Goal: Navigation & Orientation: Find specific page/section

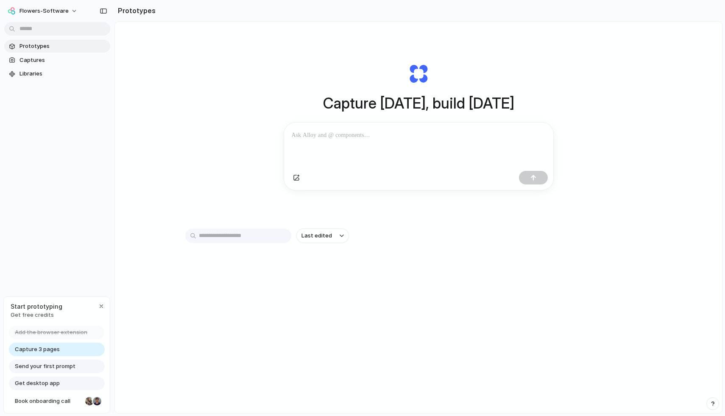
click at [258, 118] on div "Capture today, build tomorrow Clone web app Clone screenshot Start from existin…" at bounding box center [418, 127] width 339 height 190
click at [61, 13] on span "flowers-software" at bounding box center [43, 11] width 49 height 8
click at [61, 12] on div "Settings Invite members Change theme Sign out" at bounding box center [362, 208] width 725 height 416
click at [391, 107] on h1 "Capture [DATE], build [DATE]" at bounding box center [418, 103] width 191 height 22
click at [340, 141] on div at bounding box center [418, 144] width 269 height 45
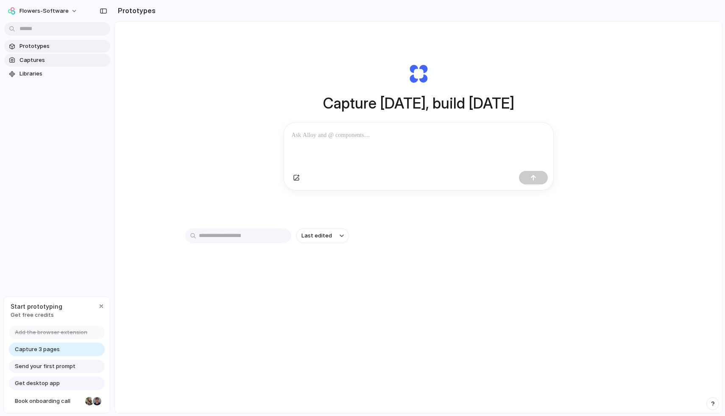
click at [75, 56] on span "Captures" at bounding box center [62, 60] width 87 height 8
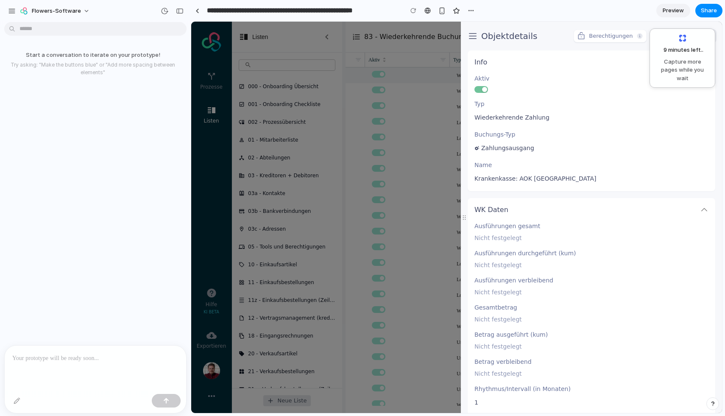
click at [89, 359] on p at bounding box center [95, 358] width 166 height 10
click at [69, 358] on p at bounding box center [95, 358] width 166 height 10
click at [14, 12] on div "button" at bounding box center [12, 11] width 8 height 8
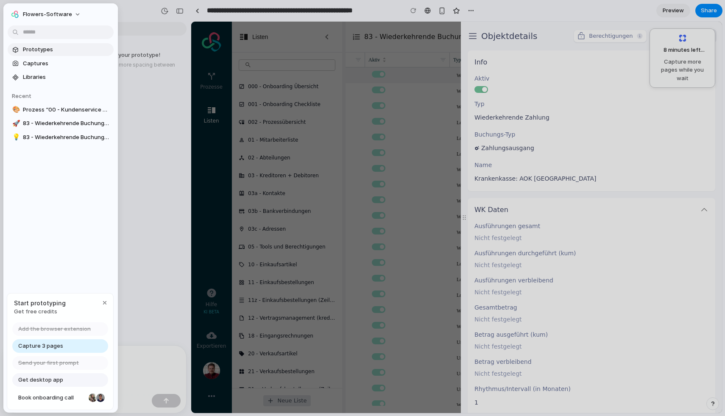
click at [34, 50] on span "Prototypes" at bounding box center [66, 49] width 87 height 8
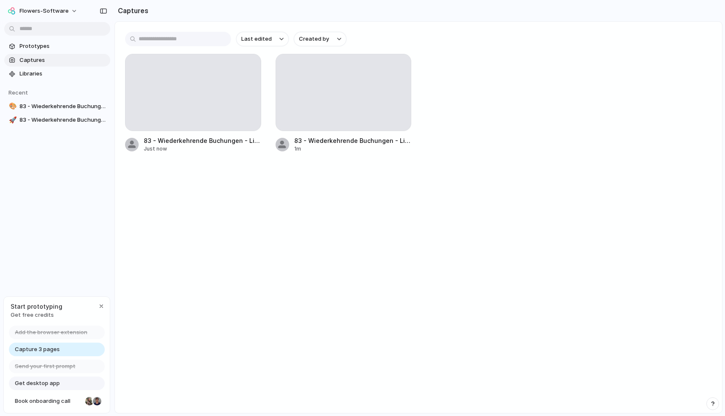
click at [39, 316] on span "Get free credits" at bounding box center [37, 315] width 52 height 8
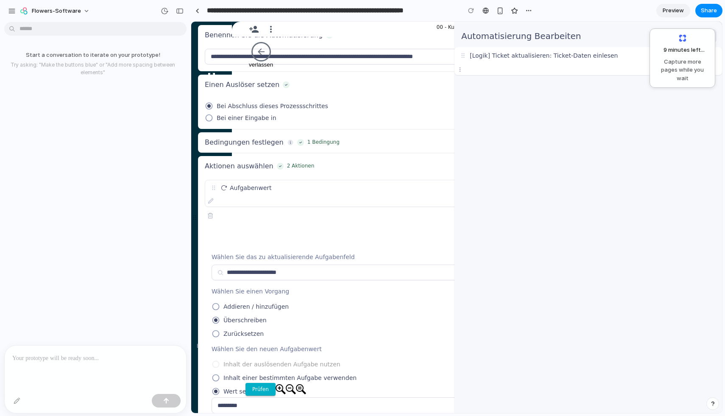
click at [538, 165] on div "​ ​ [Sichtbarkeit] Ticket auswählen [Logik] Ticket aktualisieren: Ticket-Daten …" at bounding box center [587, 230] width 267 height 366
click at [318, 146] on div at bounding box center [456, 217] width 531 height 391
drag, startPoint x: 196, startPoint y: 235, endPoint x: 625, endPoint y: 180, distance: 432.0
click at [625, 180] on div "Automatisierung bearbeiten ​ ​ [Sichtbarkeit] Ticket auswählen [Logik] Ticket a…" at bounding box center [456, 217] width 531 height 391
click at [625, 180] on div "​ ​ [Sichtbarkeit] Ticket auswählen [Logik] Ticket aktualisieren: Ticket-Daten …" at bounding box center [587, 230] width 267 height 366
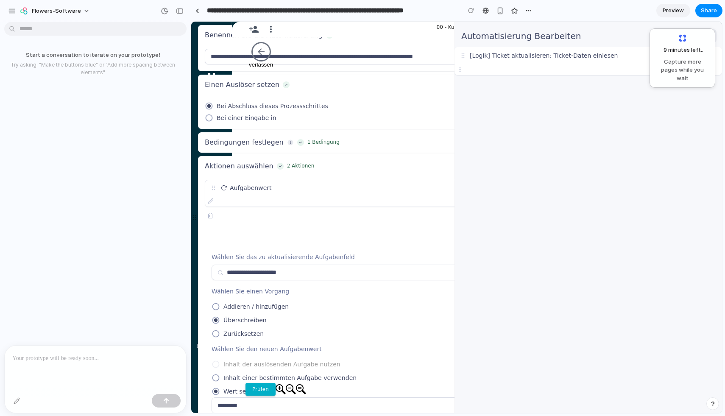
drag, startPoint x: 463, startPoint y: 56, endPoint x: 497, endPoint y: 200, distance: 148.0
click at [497, 200] on div "​ ​ [Sichtbarkeit] Ticket auswählen [Logik] Ticket aktualisieren: Ticket-Daten …" at bounding box center [587, 230] width 267 height 366
click at [593, 174] on div "​ ​ [Sichtbarkeit] Ticket auswählen [Logik] Ticket aktualisieren: Ticket-Daten …" at bounding box center [587, 230] width 267 height 366
click at [199, 6] on link at bounding box center [197, 10] width 13 height 13
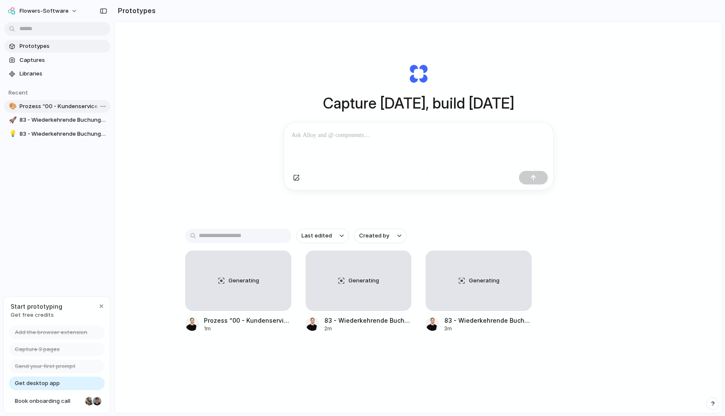
click at [71, 107] on span "Prozess “00 - Kundenservice Tickets” bearbeiten - Prozesse - Flowers Software" at bounding box center [62, 106] width 87 height 8
click at [42, 118] on span "83 - Wiederkehrende Buchungen - Listen - Flowers Software" at bounding box center [62, 120] width 87 height 8
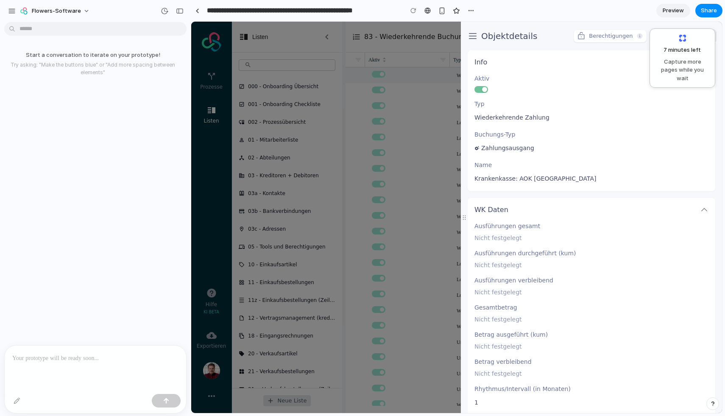
click at [91, 358] on p at bounding box center [95, 358] width 166 height 10
